Goal: Task Accomplishment & Management: Use online tool/utility

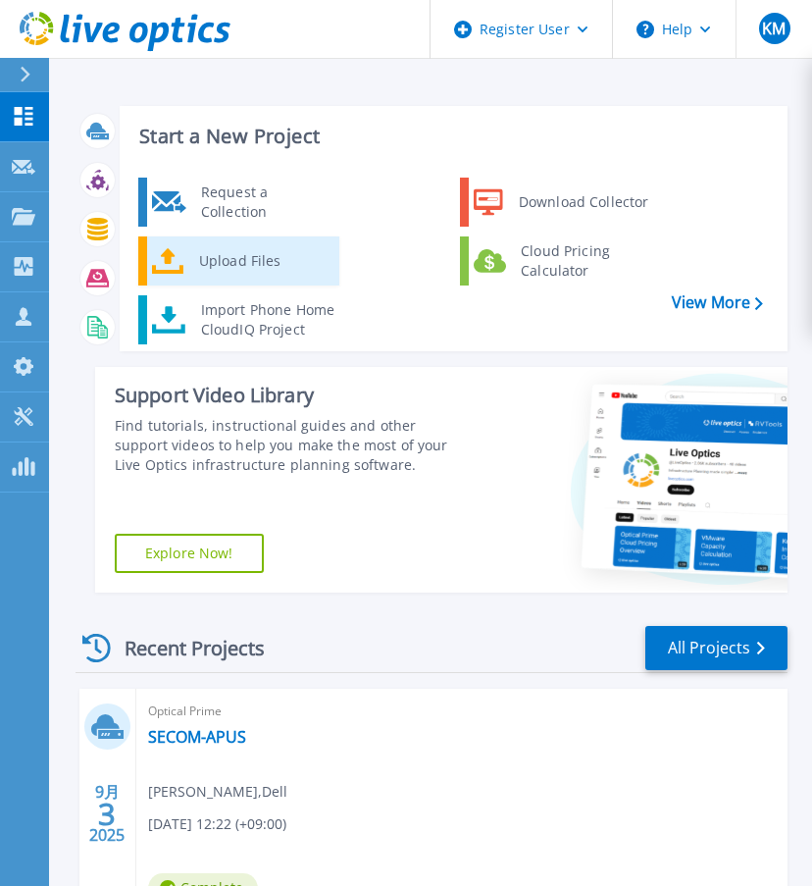
click at [268, 268] on div "Upload Files" at bounding box center [261, 260] width 145 height 39
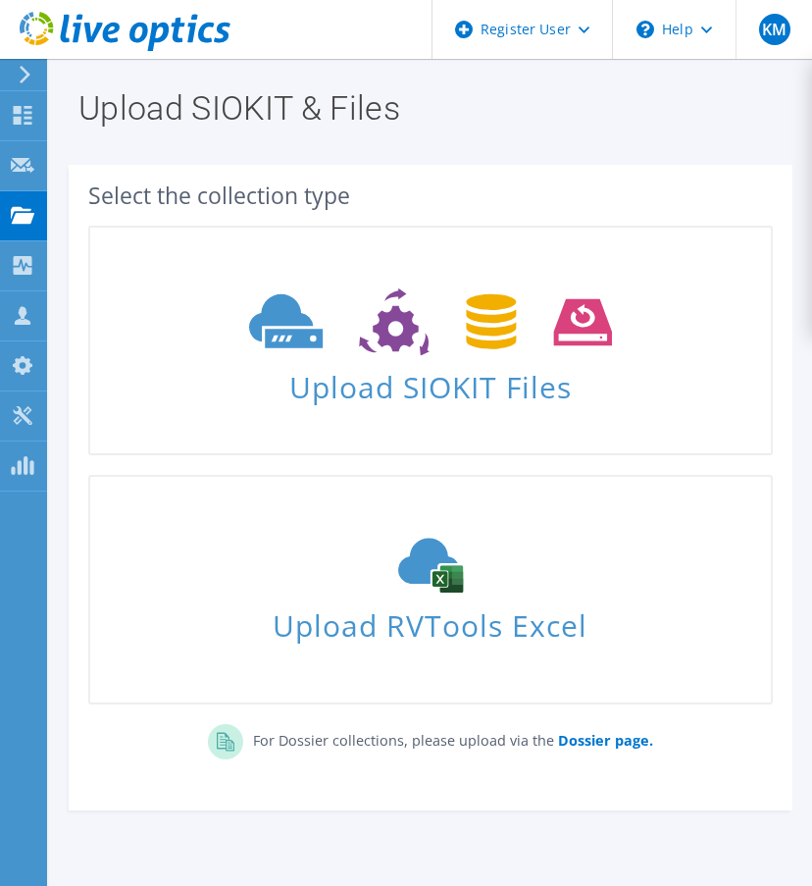
click at [100, 30] on icon at bounding box center [125, 32] width 211 height 40
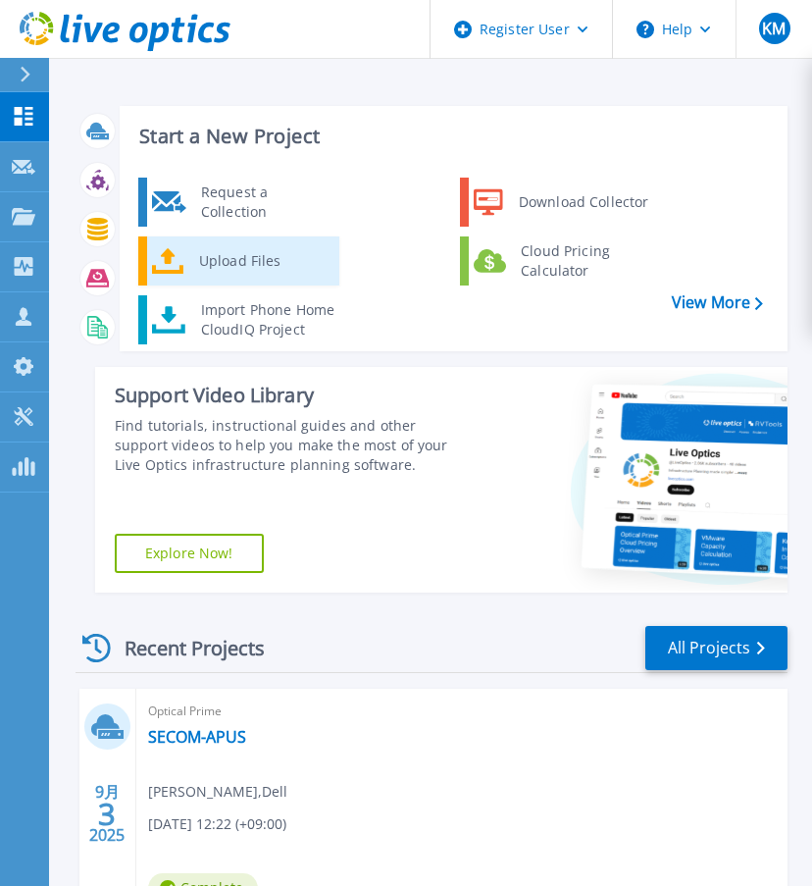
click at [265, 250] on div "Upload Files" at bounding box center [261, 260] width 145 height 39
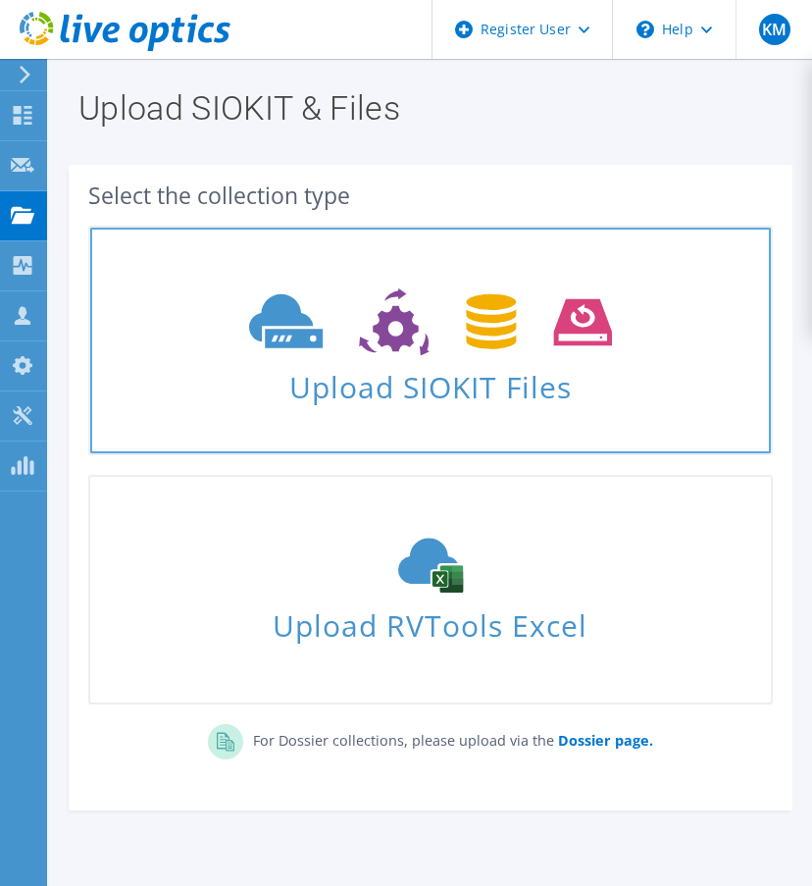
click at [249, 328] on icon at bounding box center [430, 322] width 362 height 68
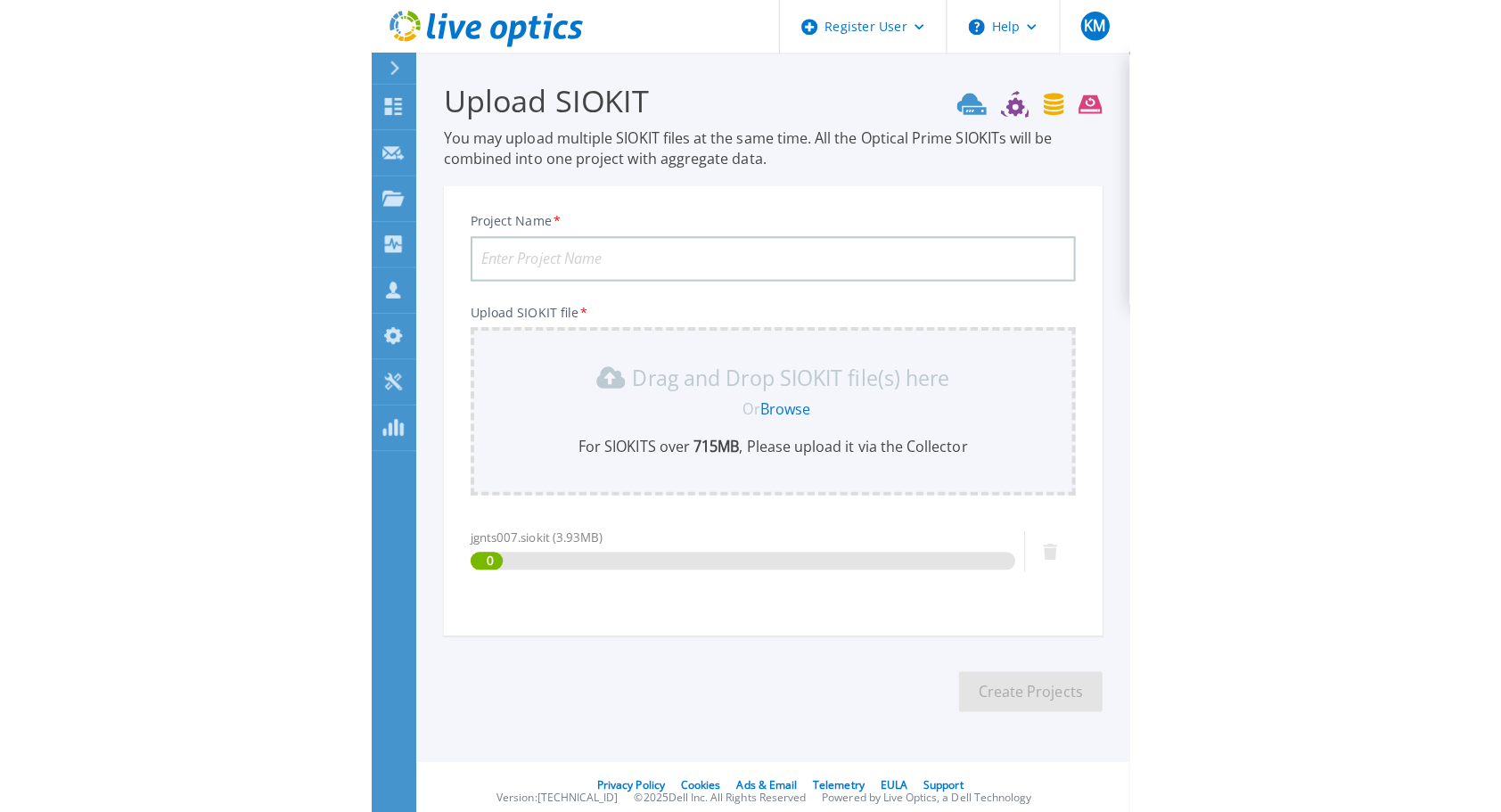
scroll to position [9, 0]
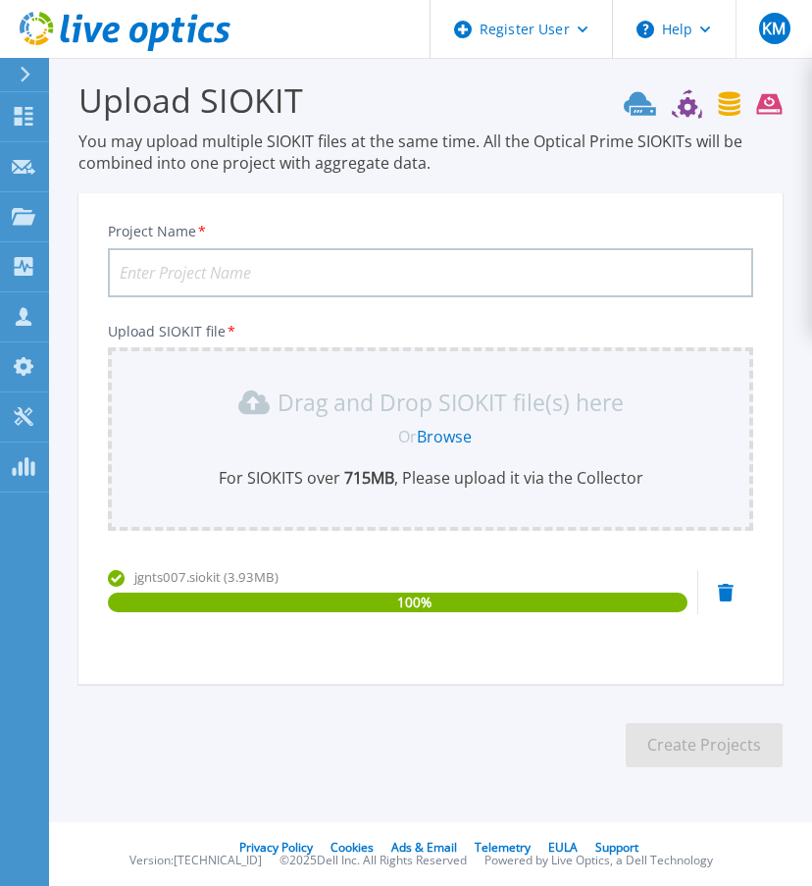
click at [154, 268] on input "Project Name *" at bounding box center [431, 272] width 646 height 49
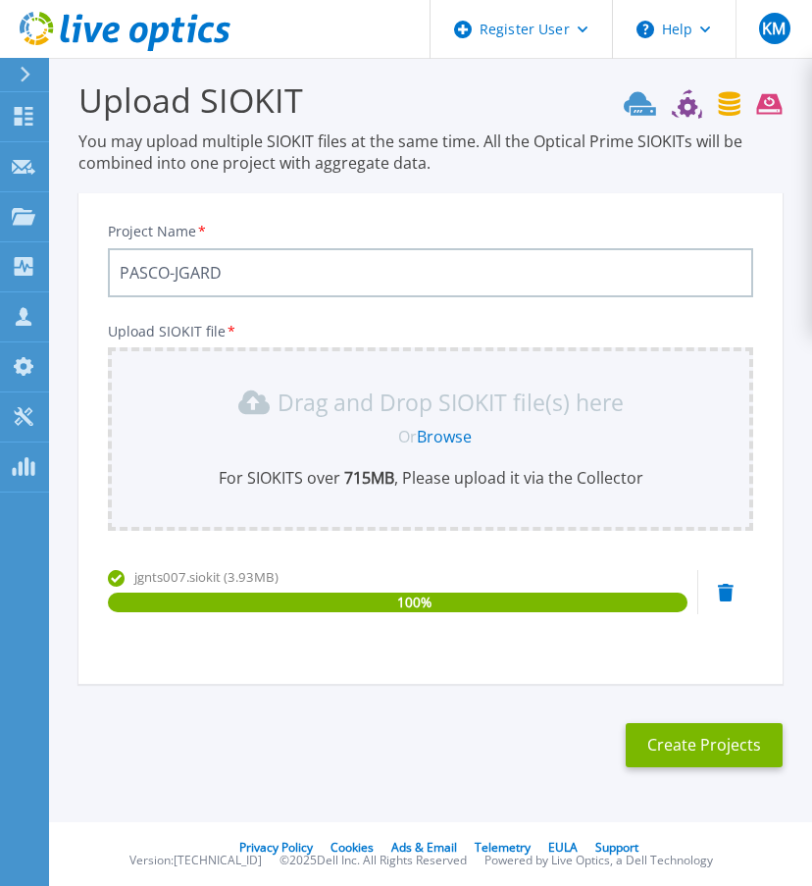
paste input "jguard"
click at [257, 272] on input "PASCO-J" at bounding box center [431, 272] width 646 height 49
click at [257, 272] on input "PASCO-JU" at bounding box center [431, 272] width 646 height 49
type input "PASCO-JUARD"
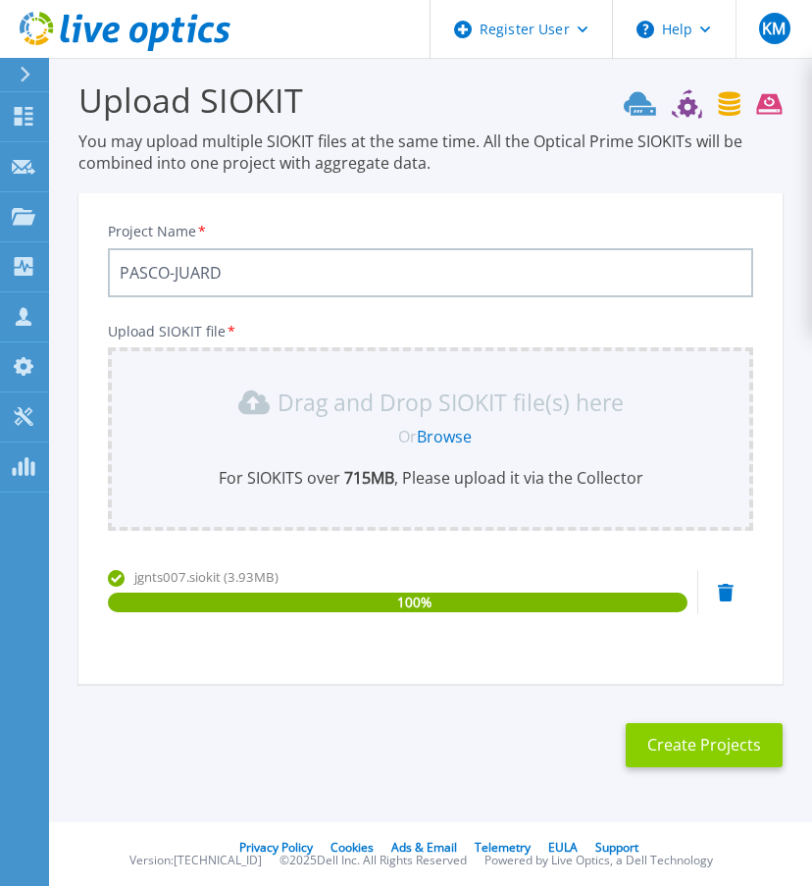
click at [726, 752] on button "Create Projects" at bounding box center [704, 745] width 157 height 44
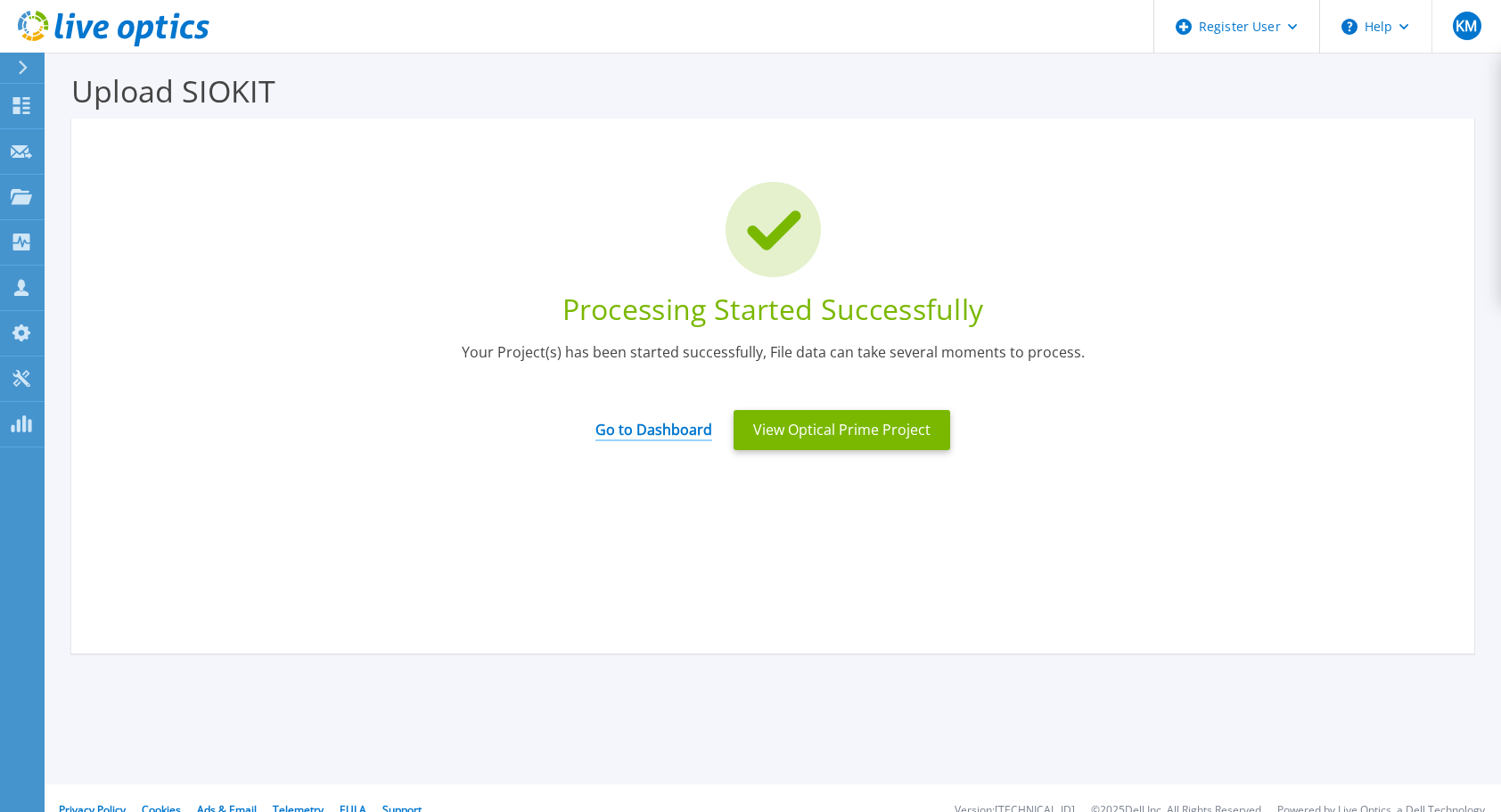
click at [660, 435] on link "Go to Dashboard" at bounding box center [653, 423] width 117 height 35
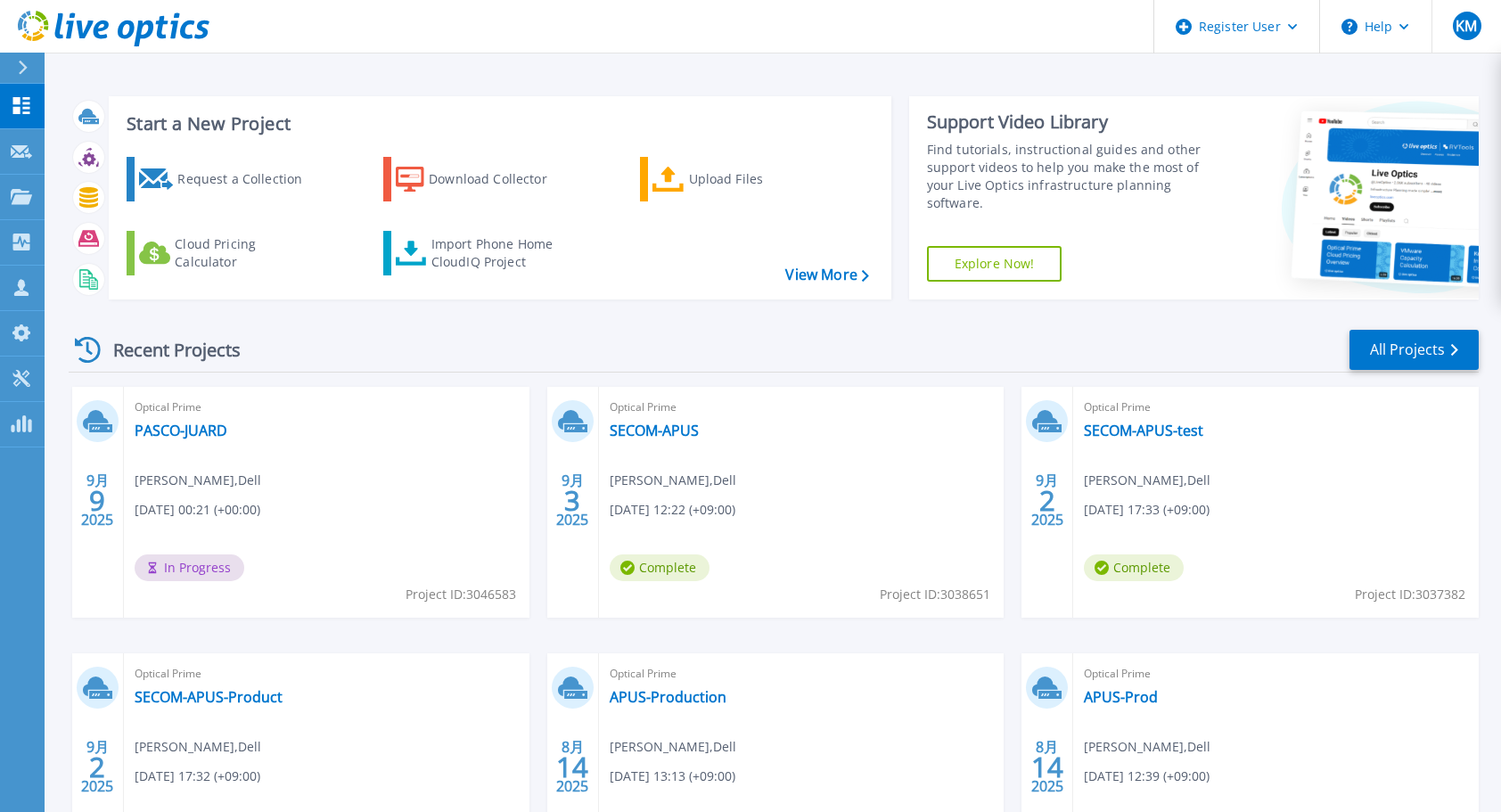
click at [1219, 459] on div "Optical Prime SECOM-APUS-test Kiyoshi Maejima , Dell 09/02/2025, 17:33 (+09:00)…" at bounding box center [1276, 502] width 405 height 231
click at [864, 342] on div "Recent Projects All Projects" at bounding box center [774, 350] width 1410 height 45
click at [891, 341] on div "Recent Projects All Projects" at bounding box center [774, 350] width 1410 height 45
click at [892, 68] on div "Start a New Project Request a Collection Download Collector Upload Files Cloud …" at bounding box center [772, 467] width 1456 height 934
click at [1041, 314] on div "Recent Projects All Projects 9月 9 2025 Optical Prime PASCO-JUARD Kiyoshi Maejim…" at bounding box center [774, 623] width 1410 height 620
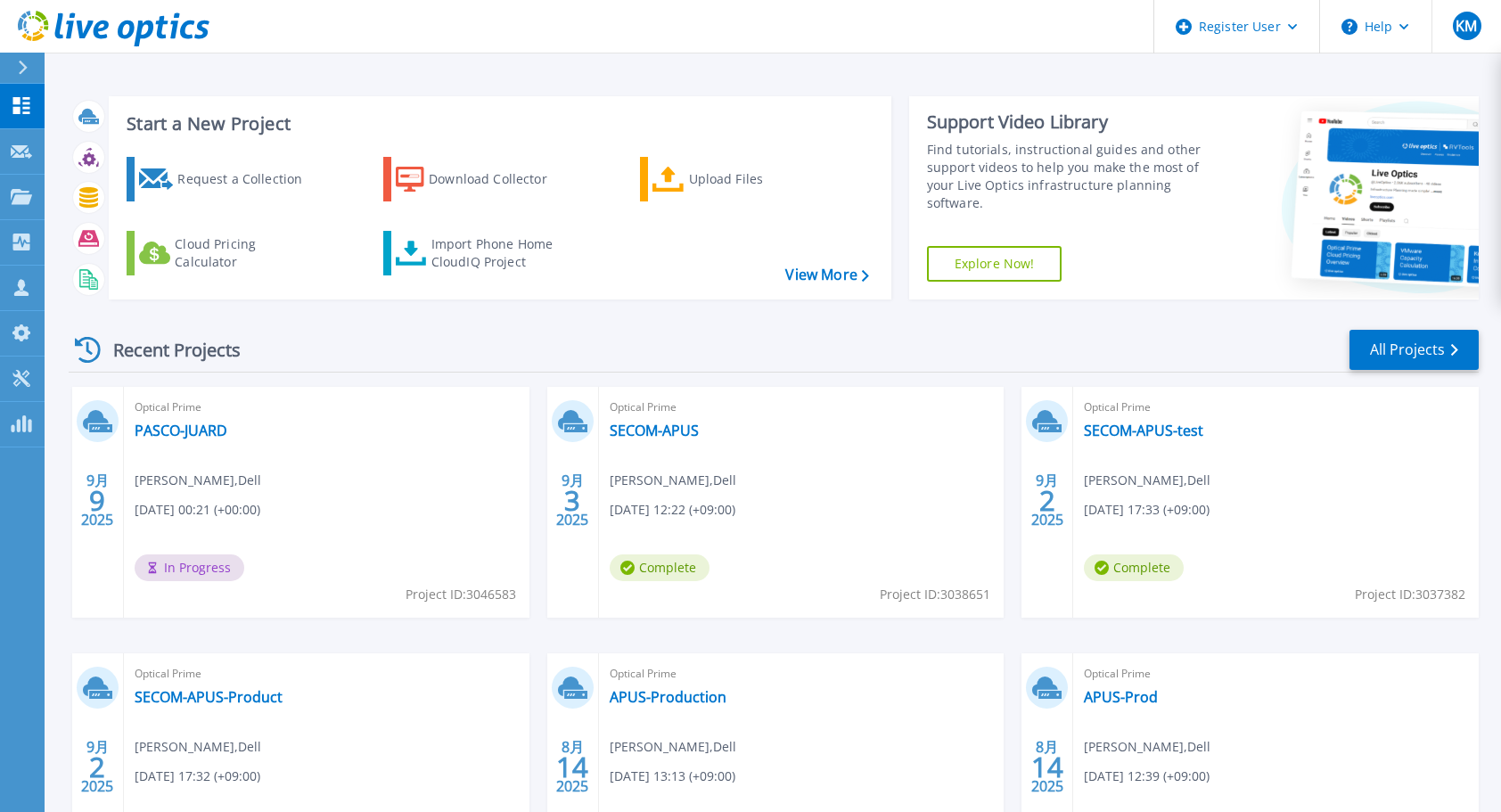
click at [153, 29] on icon at bounding box center [144, 34] width 20 height 25
click at [965, 332] on div "Recent Projects All Projects" at bounding box center [774, 350] width 1410 height 45
click at [163, 21] on icon at bounding box center [163, 28] width 13 height 24
click at [653, 431] on link "PASCO-JUARD" at bounding box center [656, 431] width 93 height 18
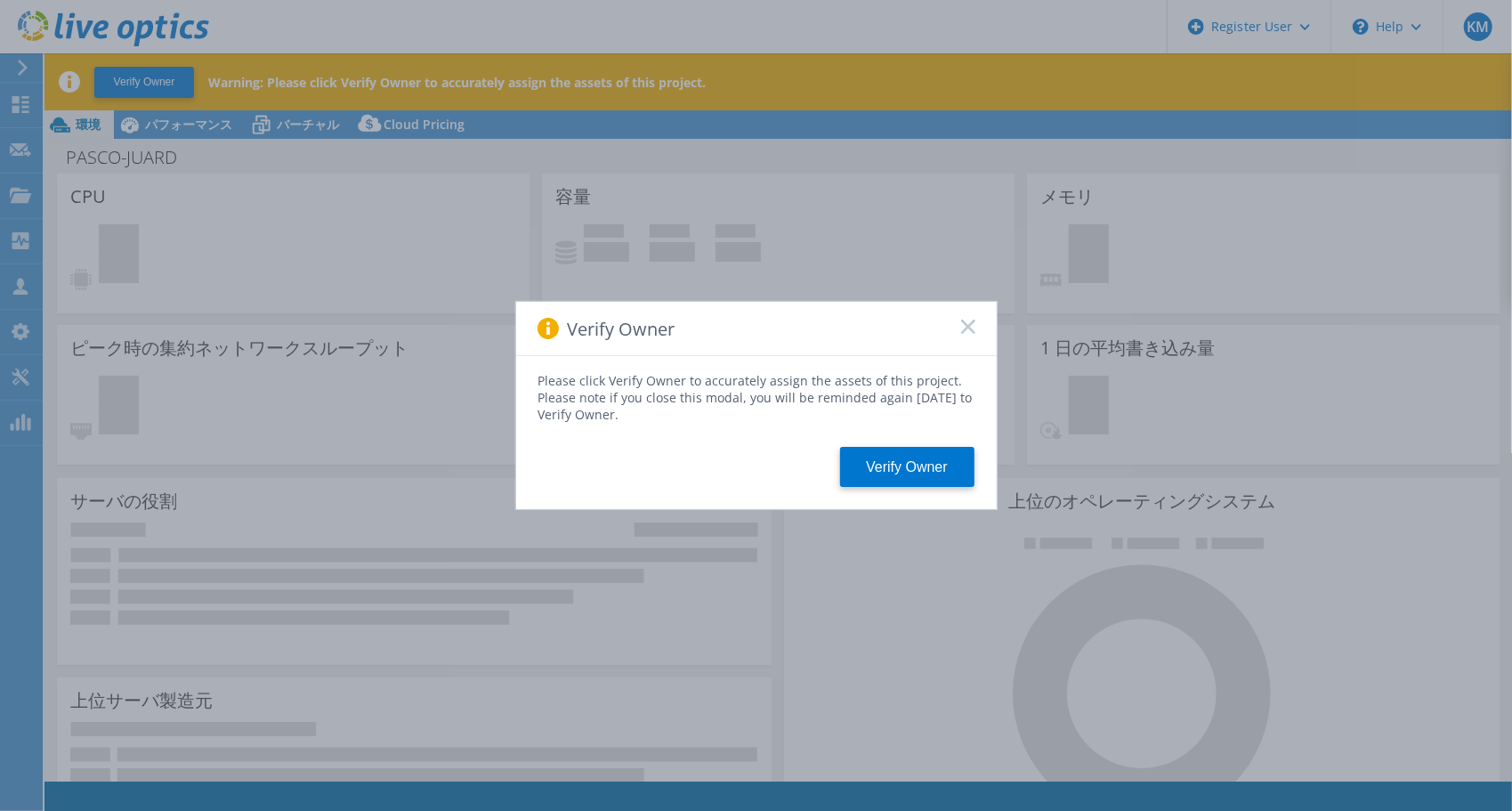
click at [970, 328] on rect at bounding box center [968, 326] width 15 height 15
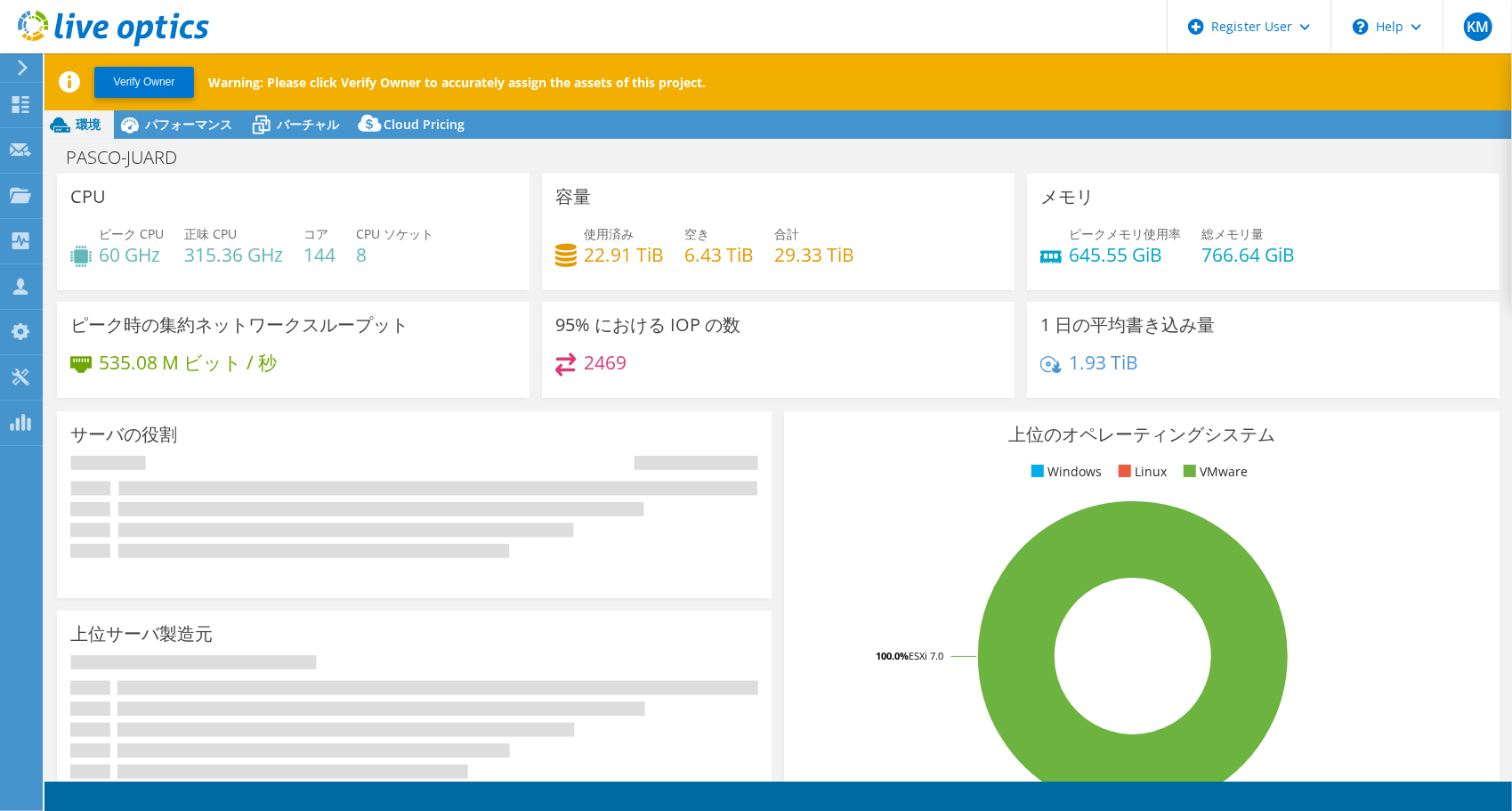
select select "USD"
